Goal: Find specific page/section: Find specific page/section

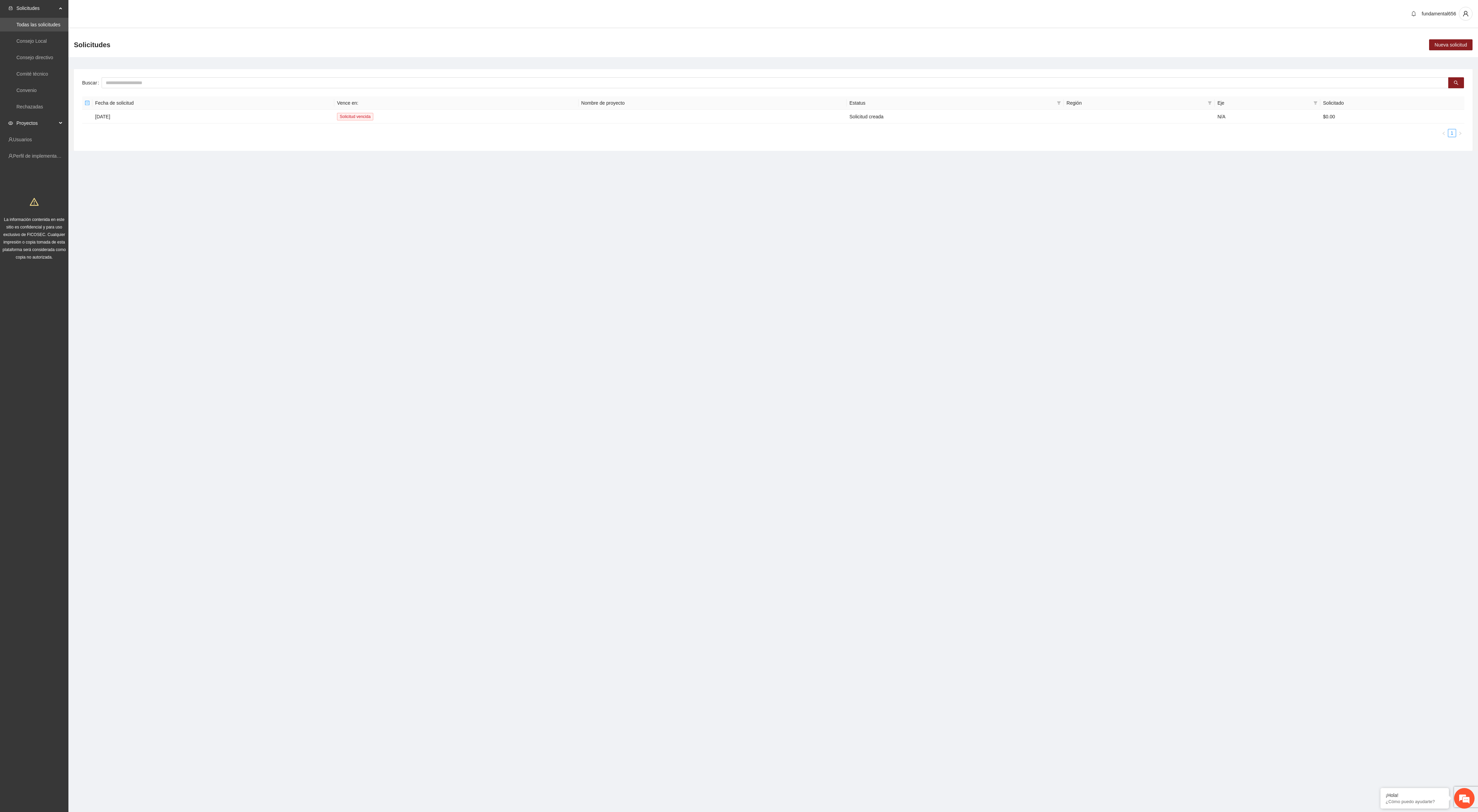
click at [32, 123] on span "Proyectos" at bounding box center [37, 123] width 40 height 14
click at [30, 140] on link "Activos" at bounding box center [24, 140] width 15 height 6
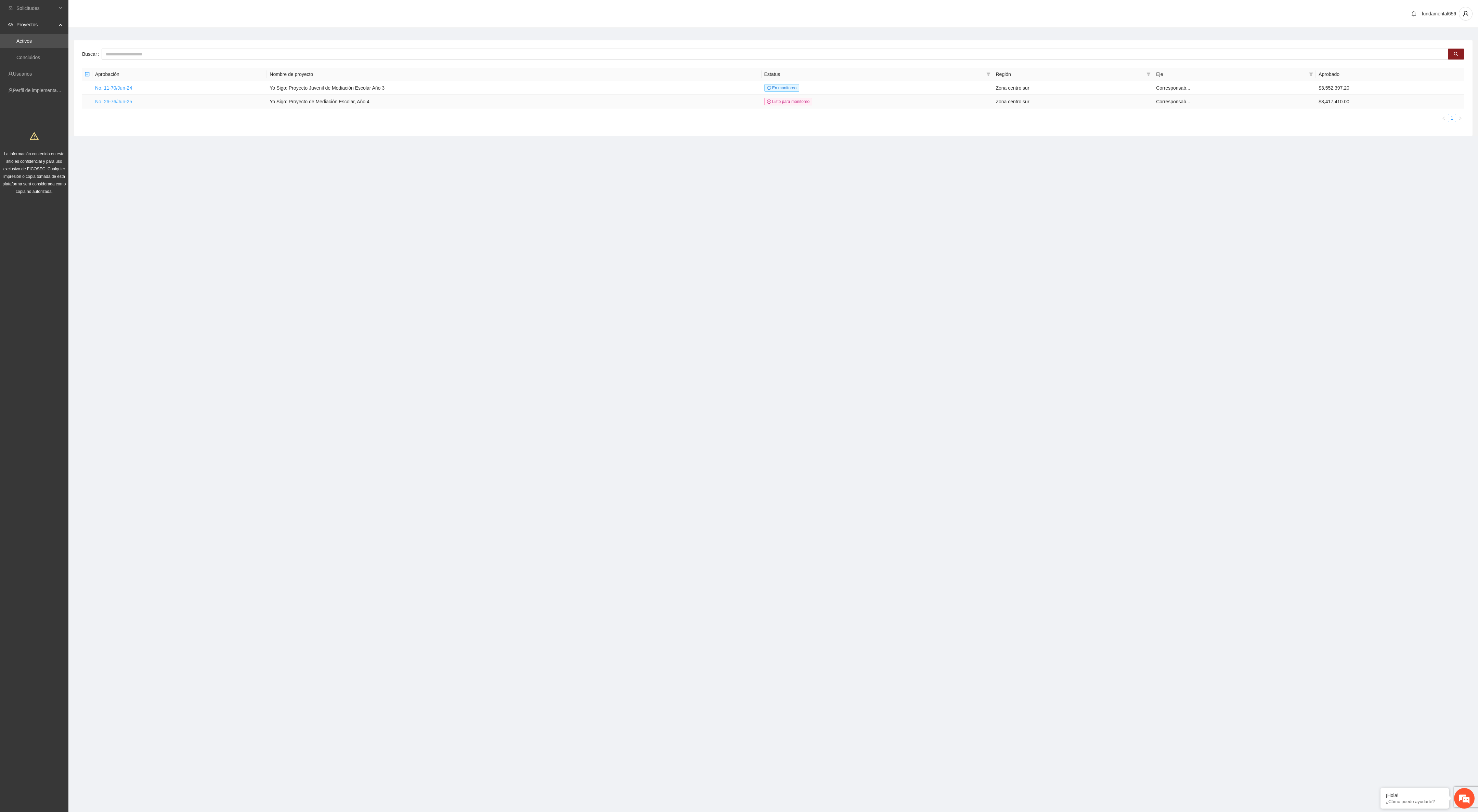
click at [115, 101] on link "No. 26-76/Jun-25" at bounding box center [114, 102] width 37 height 6
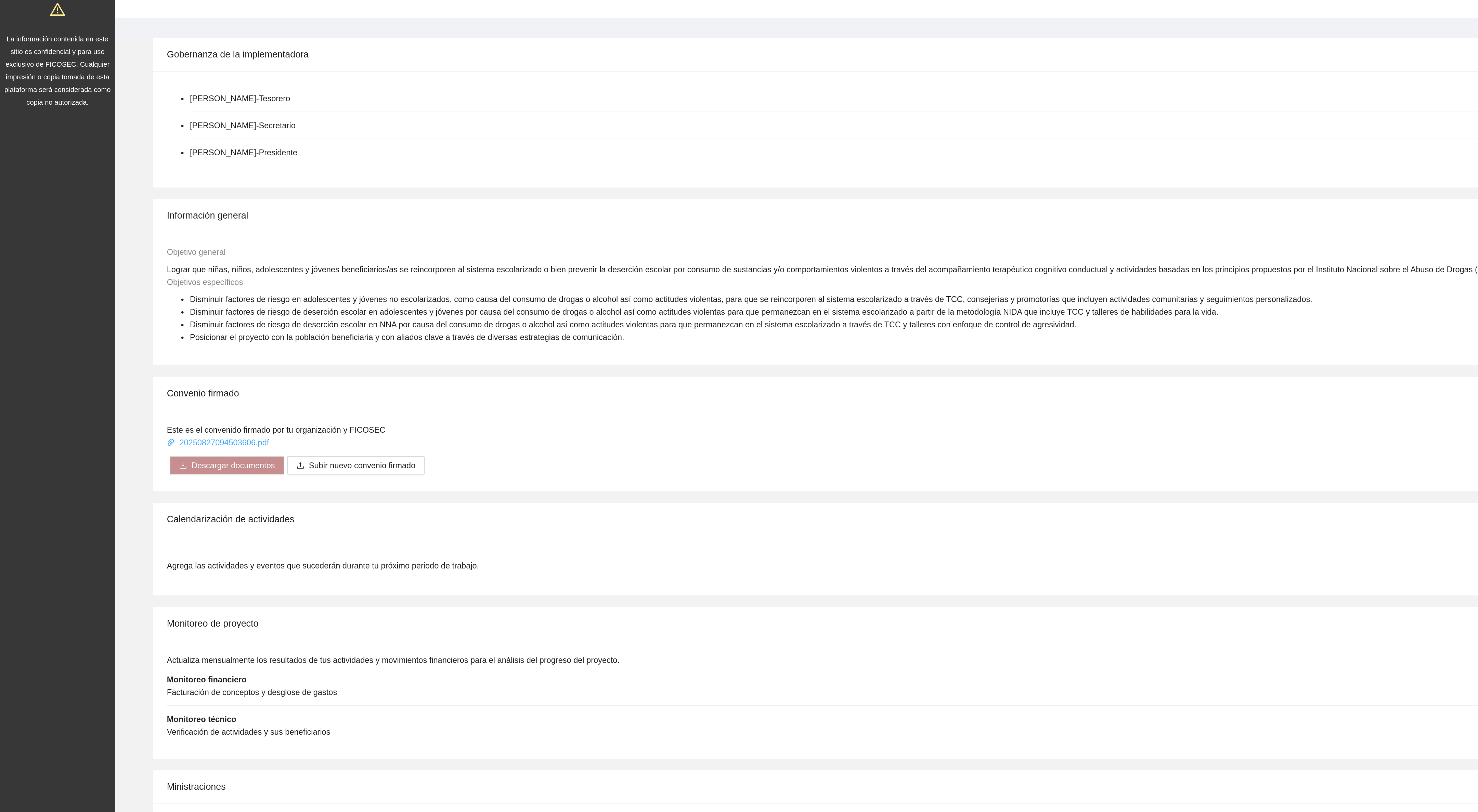
click at [135, 391] on link "20250827094503606.pdf" at bounding box center [130, 394] width 62 height 6
